Goal: Information Seeking & Learning: Learn about a topic

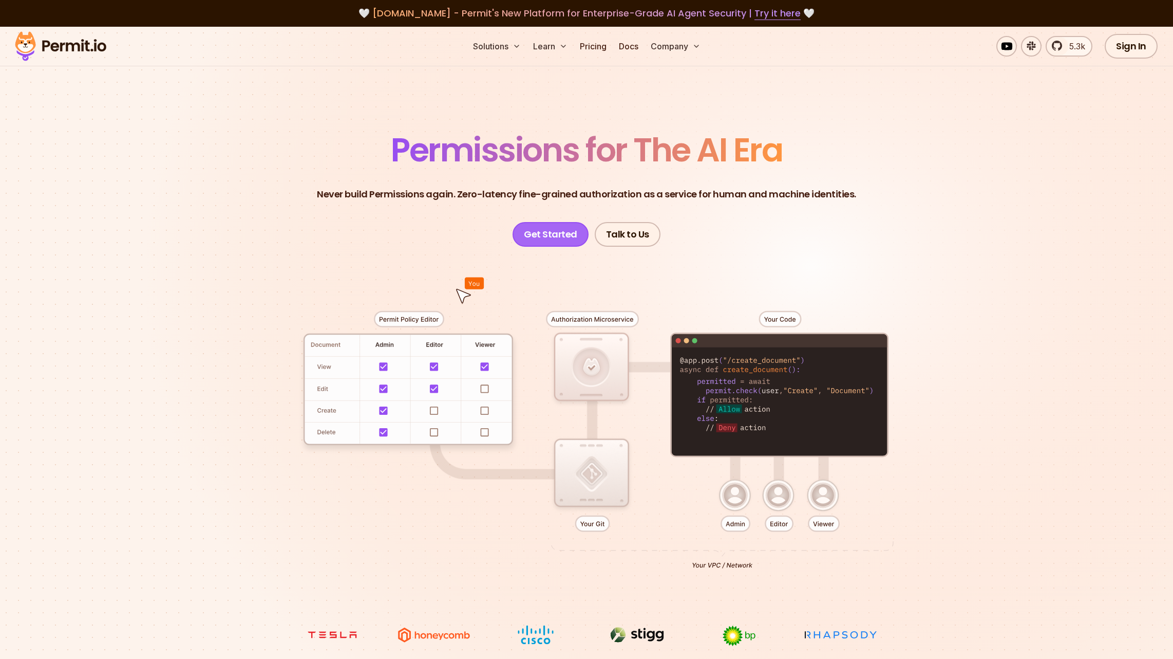
click at [570, 244] on link "Get Started" at bounding box center [551, 234] width 76 height 25
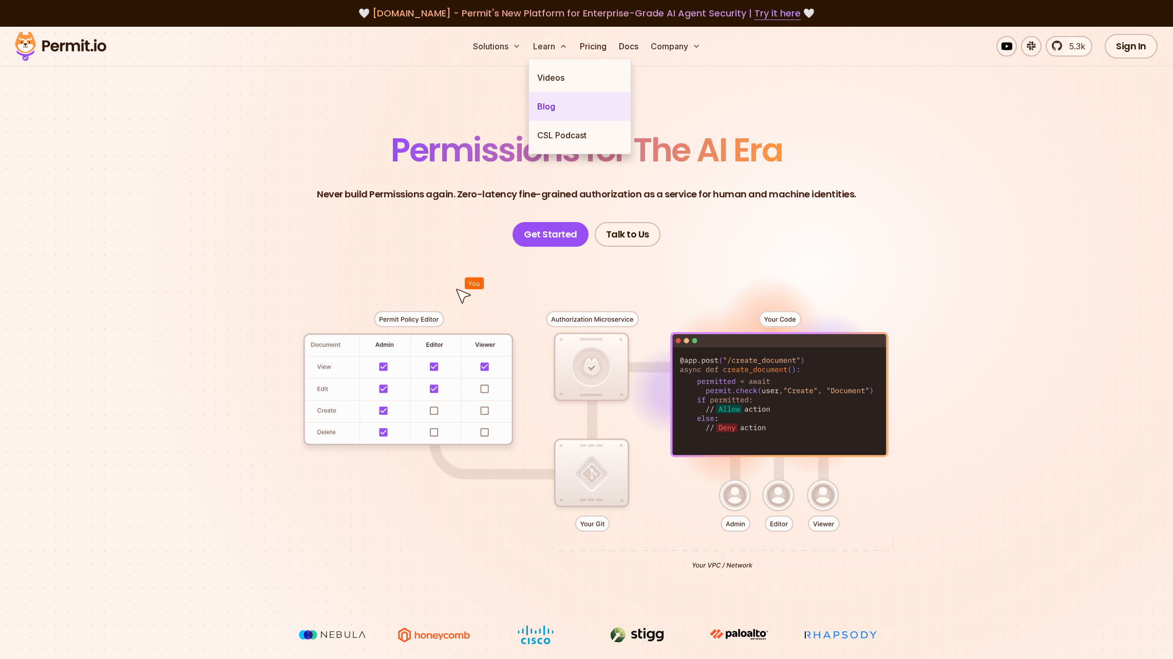
click at [544, 110] on link "Blog" at bounding box center [580, 106] width 102 height 29
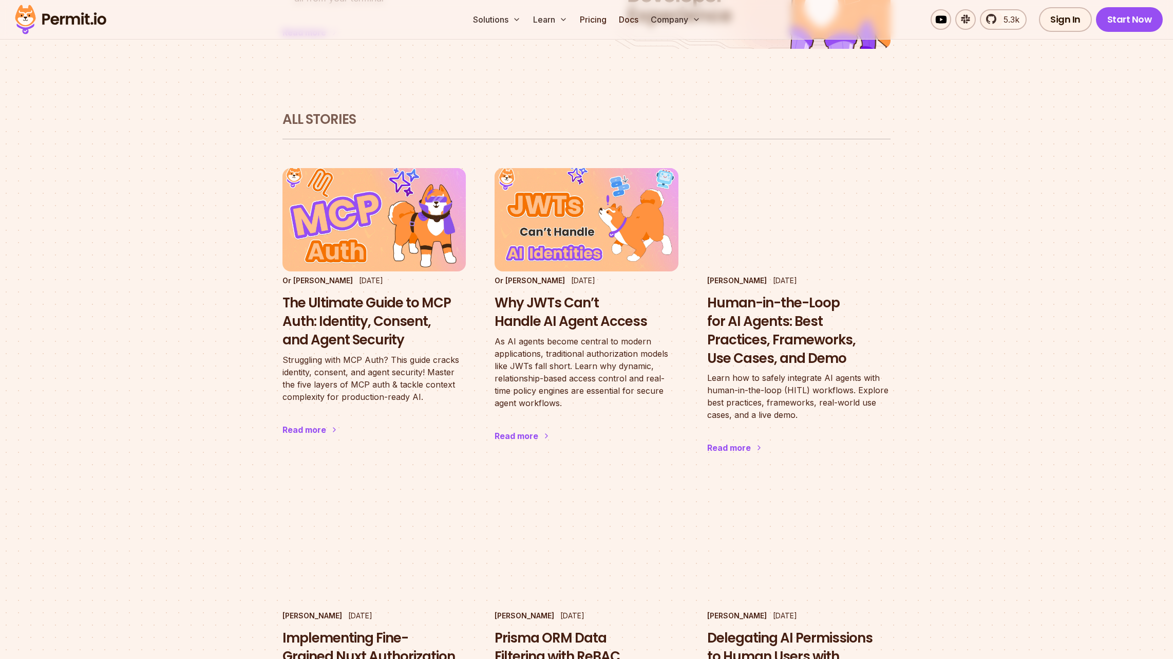
scroll to position [616, 0]
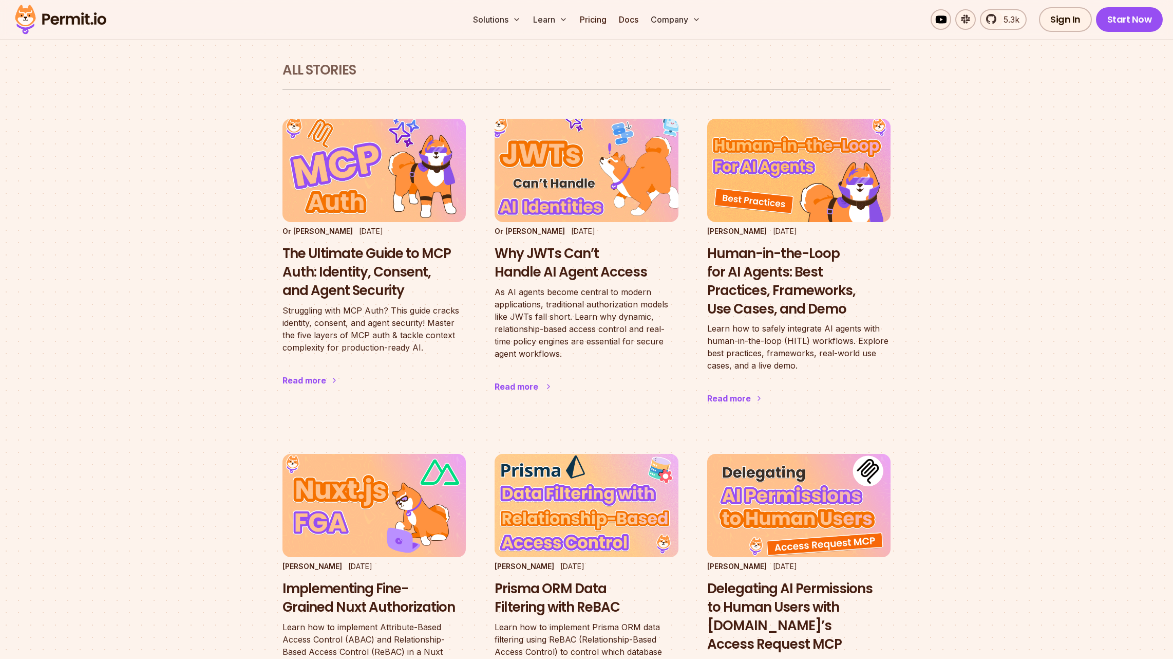
click at [558, 293] on p "As AI agents become central to modern applications, traditional authorization m…" at bounding box center [586, 323] width 183 height 74
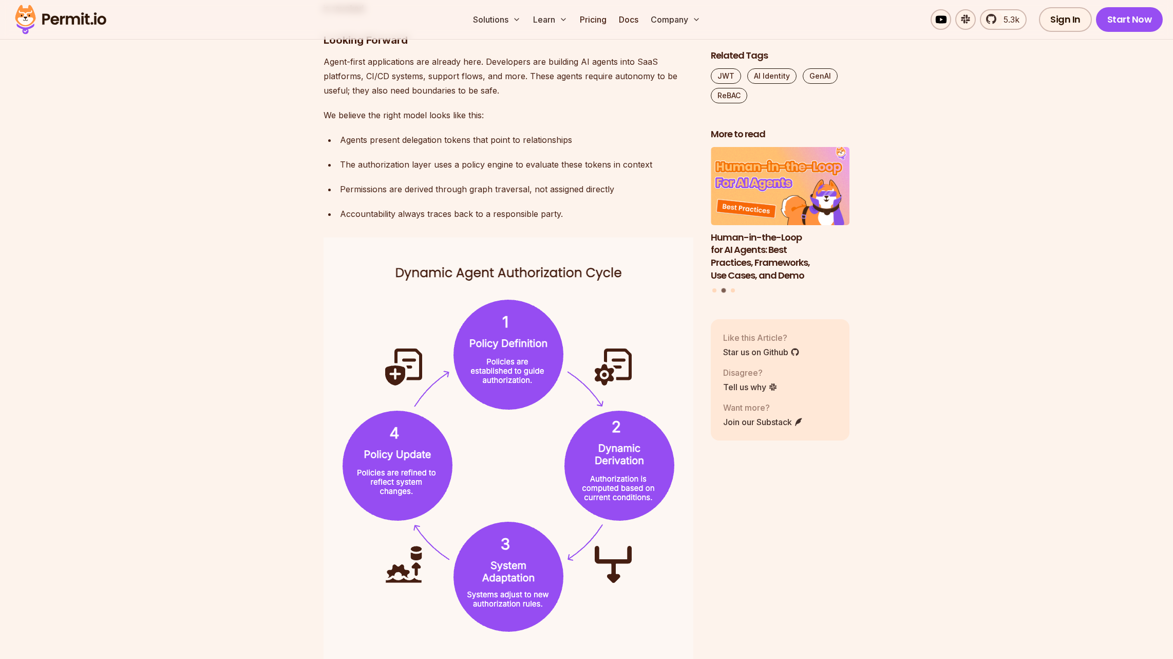
scroll to position [3236, 0]
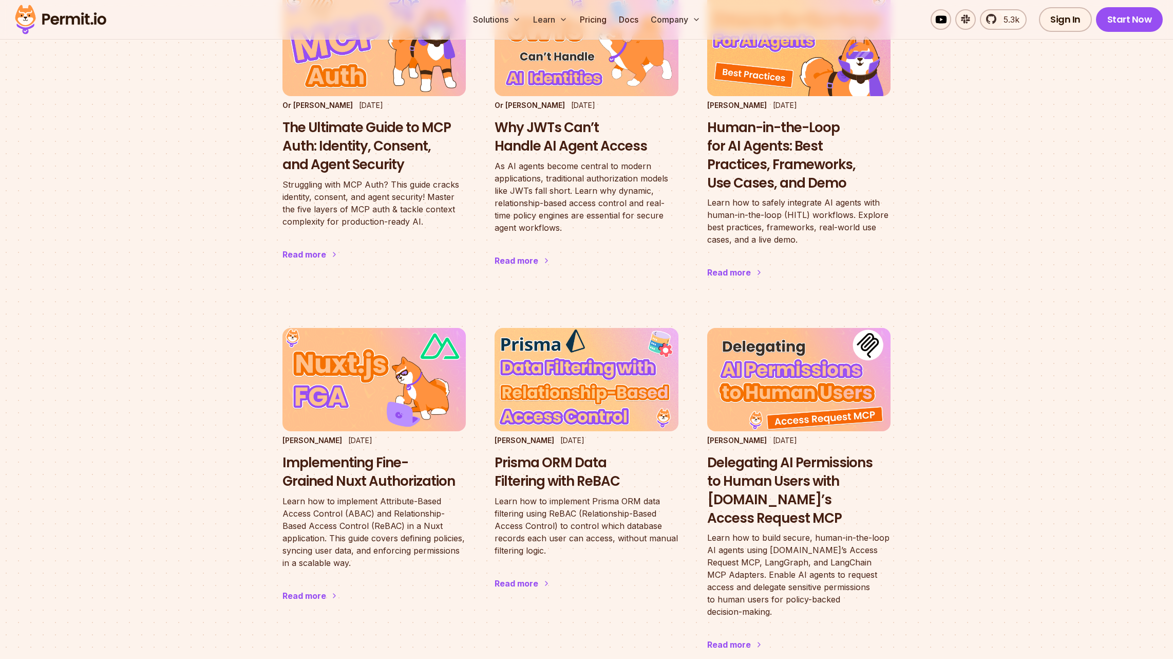
scroll to position [771, 0]
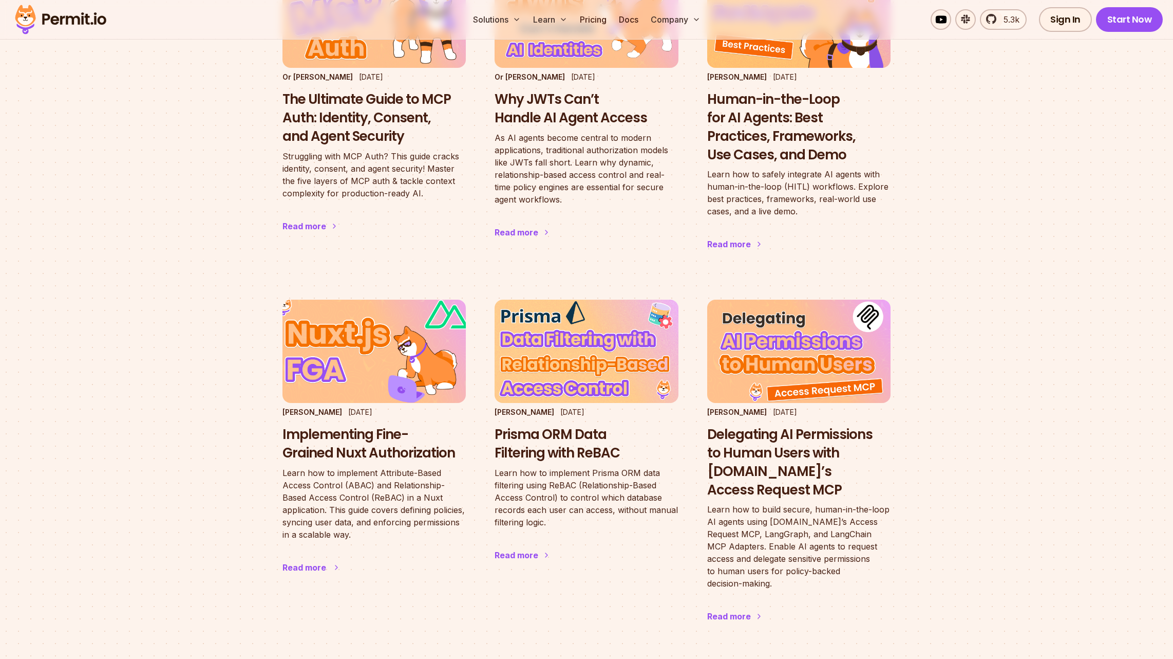
click at [423, 330] on img at bounding box center [374, 351] width 202 height 114
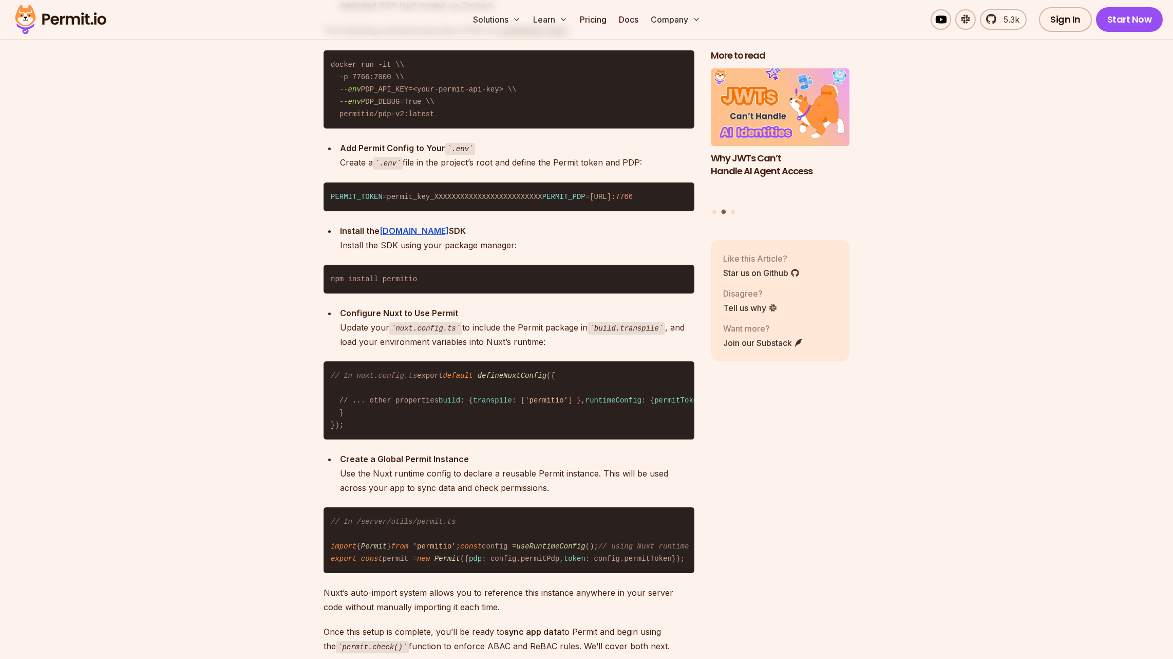
scroll to position [4983, 0]
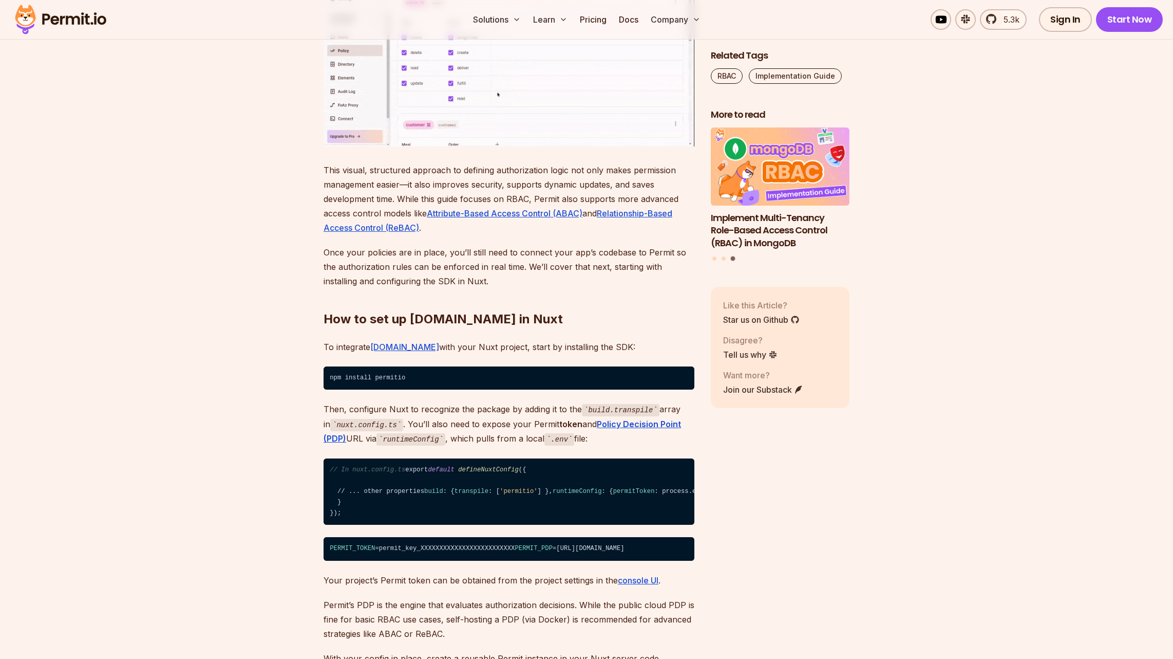
scroll to position [4161, 0]
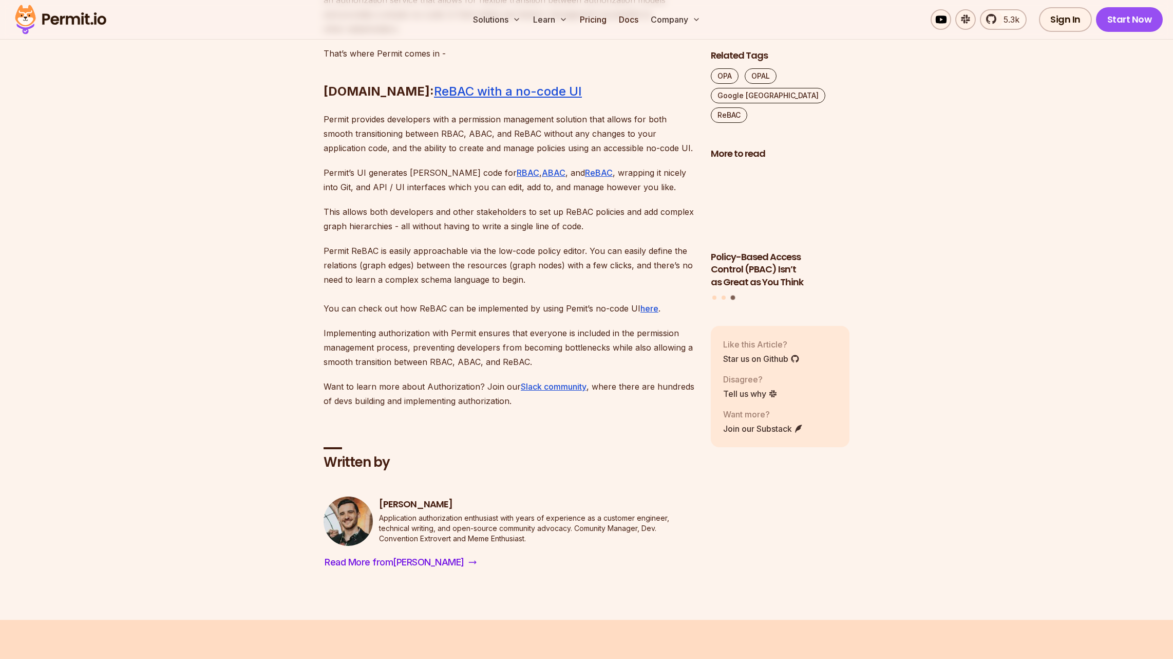
scroll to position [6319, 0]
